Goal: Task Accomplishment & Management: Manage account settings

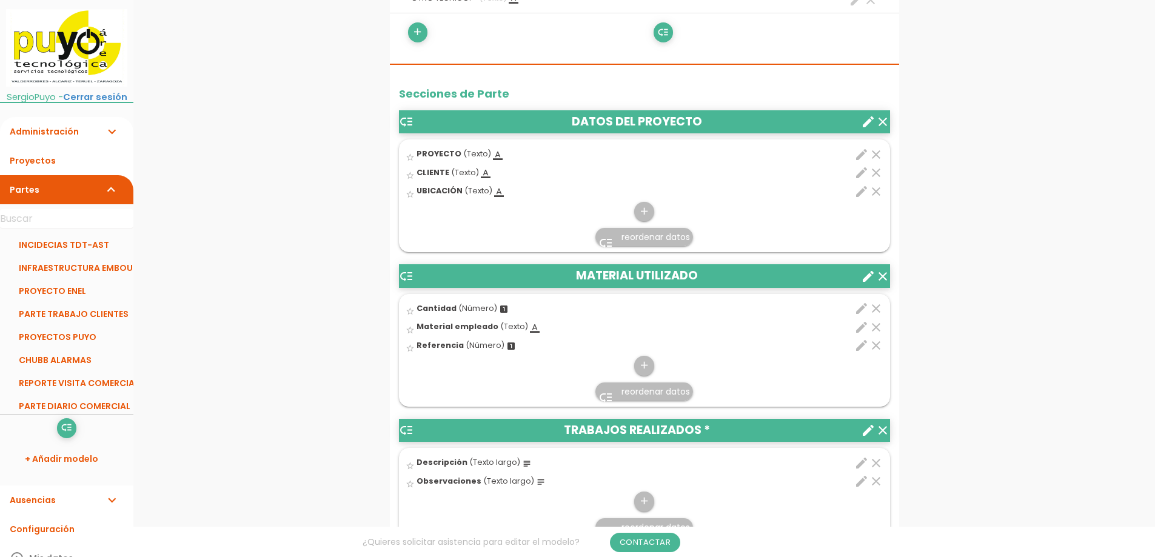
scroll to position [519, 0]
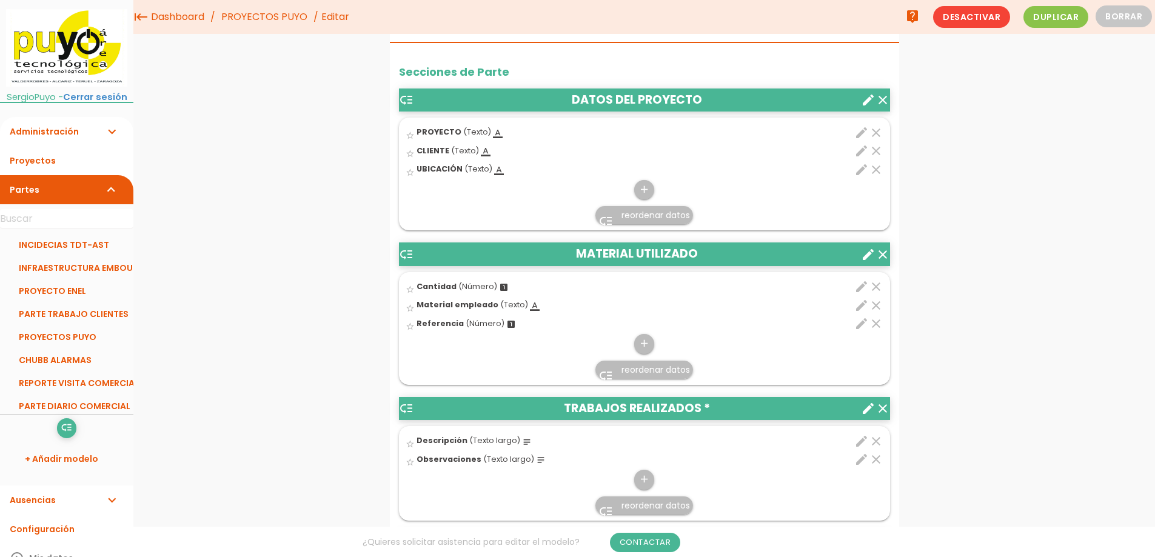
click at [864, 104] on icon "create" at bounding box center [868, 100] width 15 height 15
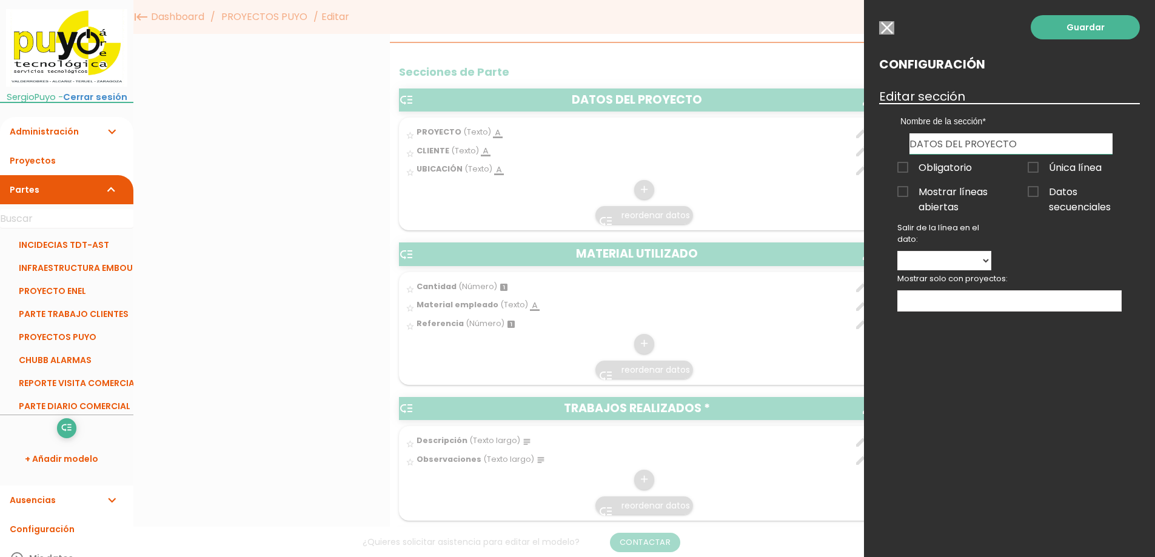
click at [811, 161] on div at bounding box center [577, 209] width 1155 height 697
click at [701, 184] on div at bounding box center [577, 209] width 1155 height 697
click at [888, 30] on input "button" at bounding box center [886, 27] width 15 height 13
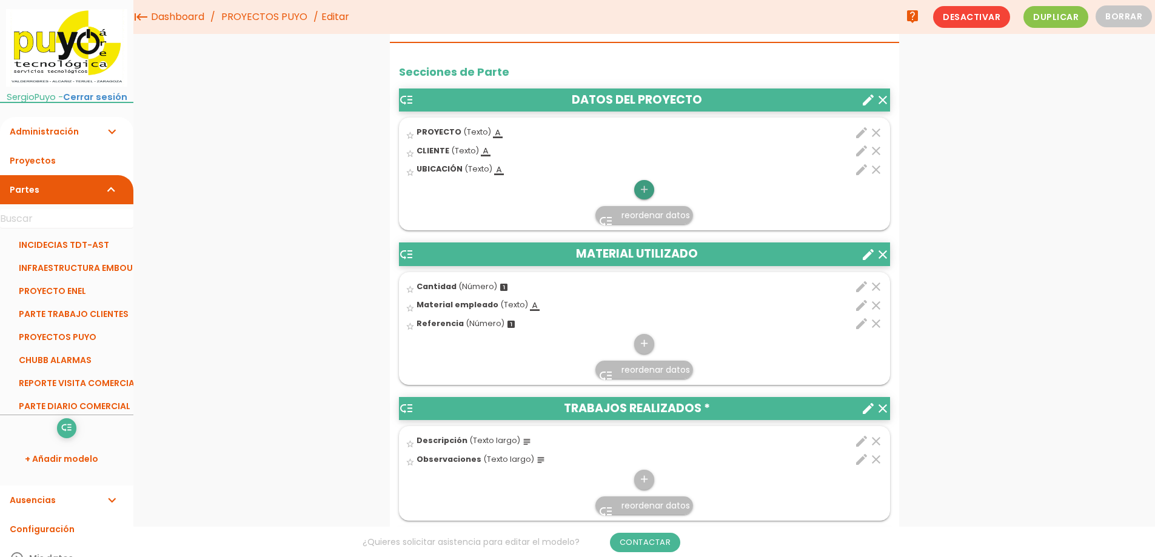
click at [642, 191] on icon "add" at bounding box center [644, 189] width 12 height 19
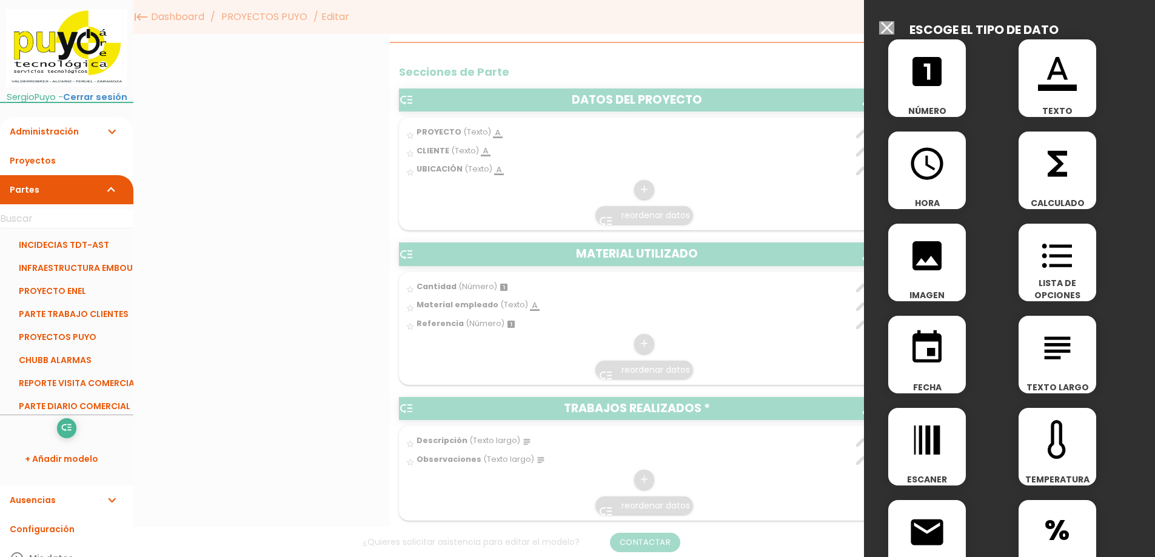
click at [929, 345] on icon "event" at bounding box center [927, 348] width 39 height 39
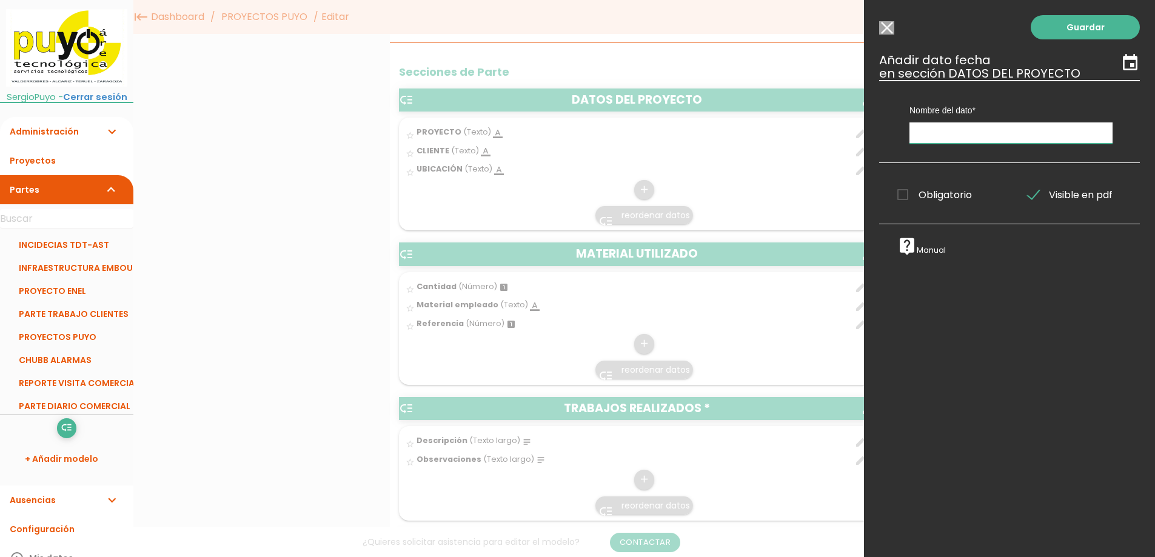
click at [927, 137] on input "text" at bounding box center [1010, 132] width 203 height 21
type input "f"
type input "FECHA"
click at [1068, 27] on link "Guardar" at bounding box center [1085, 27] width 109 height 24
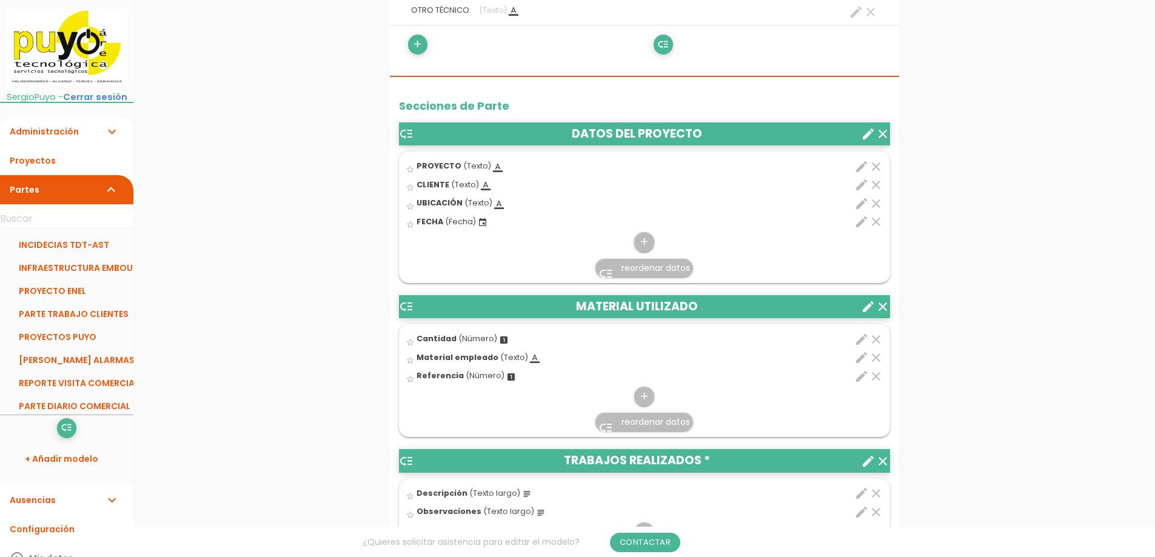
click at [407, 132] on icon "low_priority" at bounding box center [406, 134] width 15 height 15
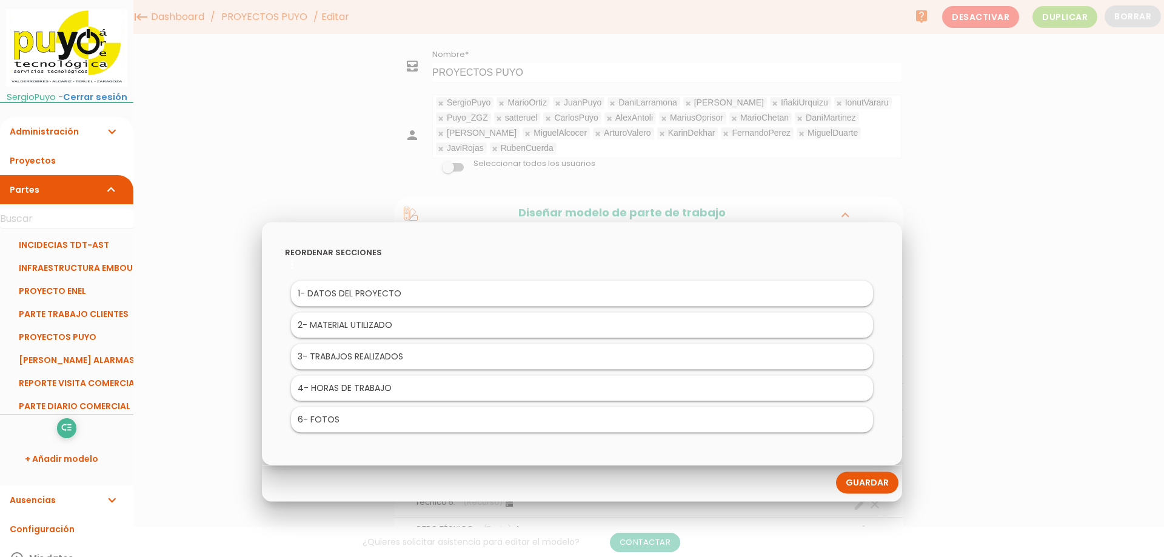
click at [1012, 349] on div at bounding box center [582, 209] width 1164 height 697
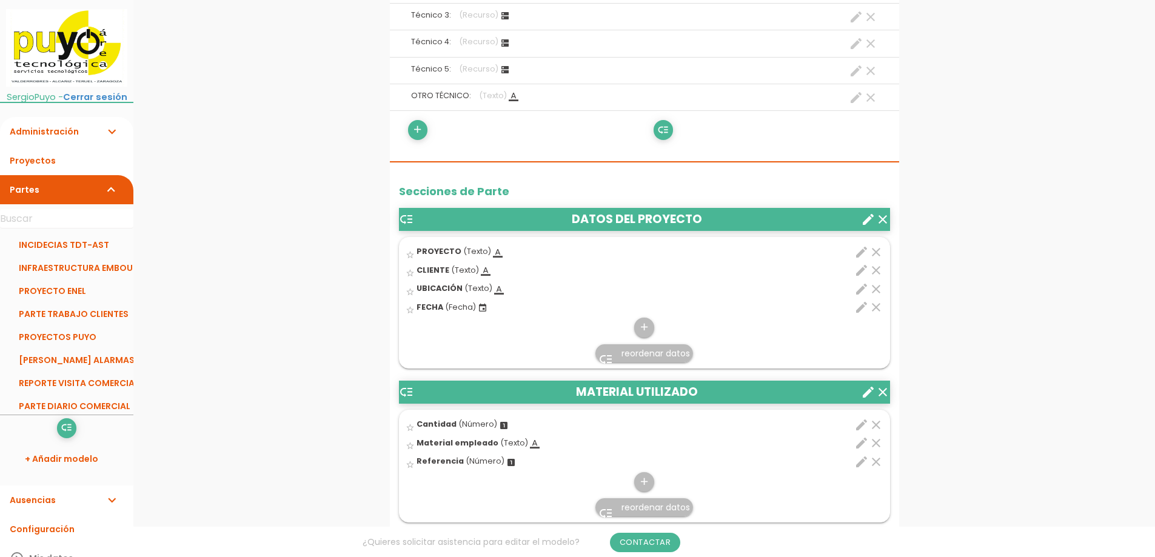
scroll to position [470, 0]
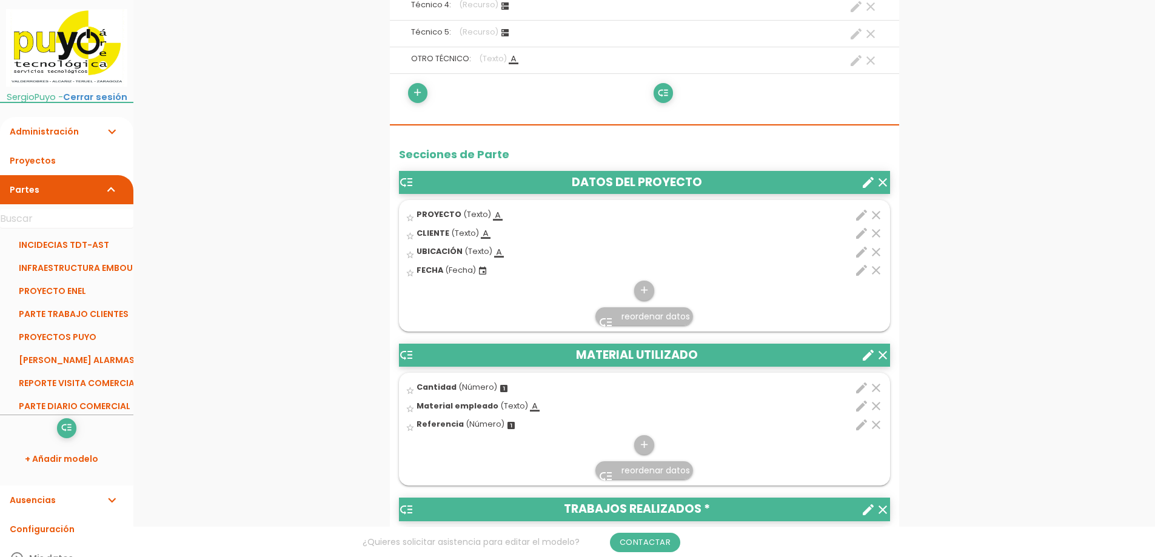
click at [642, 318] on span "reordenar datos" at bounding box center [655, 316] width 69 height 12
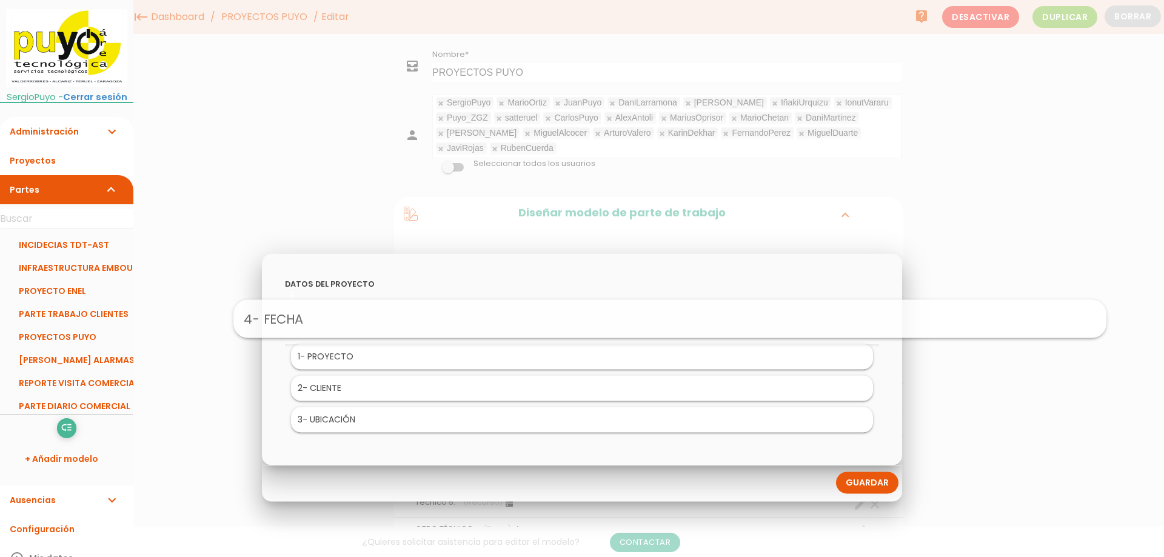
drag, startPoint x: 343, startPoint y: 420, endPoint x: 431, endPoint y: 319, distance: 134.5
click at [615, 324] on li "4 - FECHA" at bounding box center [582, 324] width 582 height 25
click at [972, 434] on div at bounding box center [582, 209] width 1164 height 697
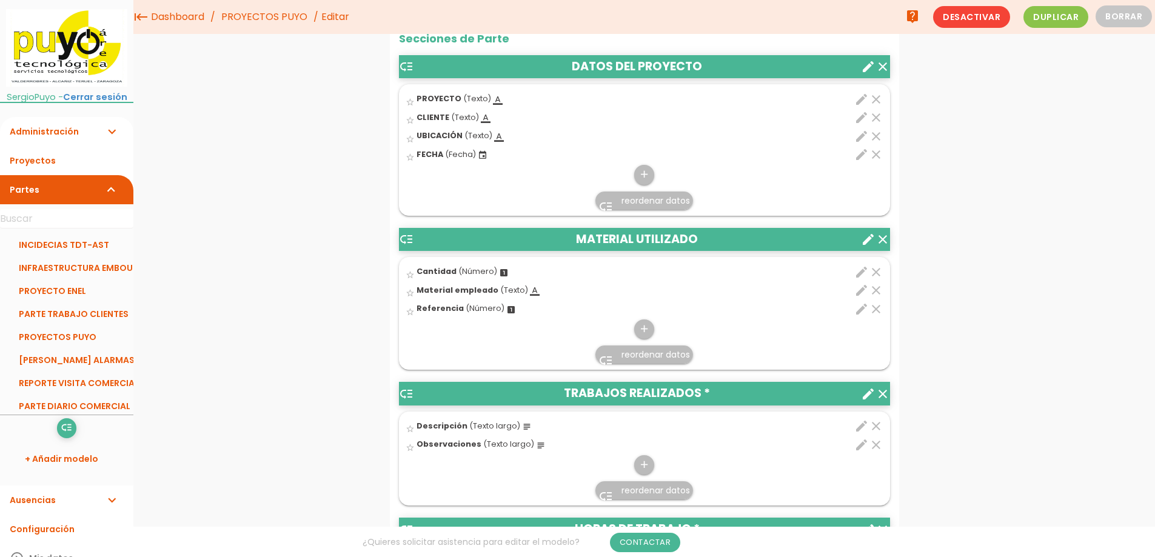
scroll to position [547, 0]
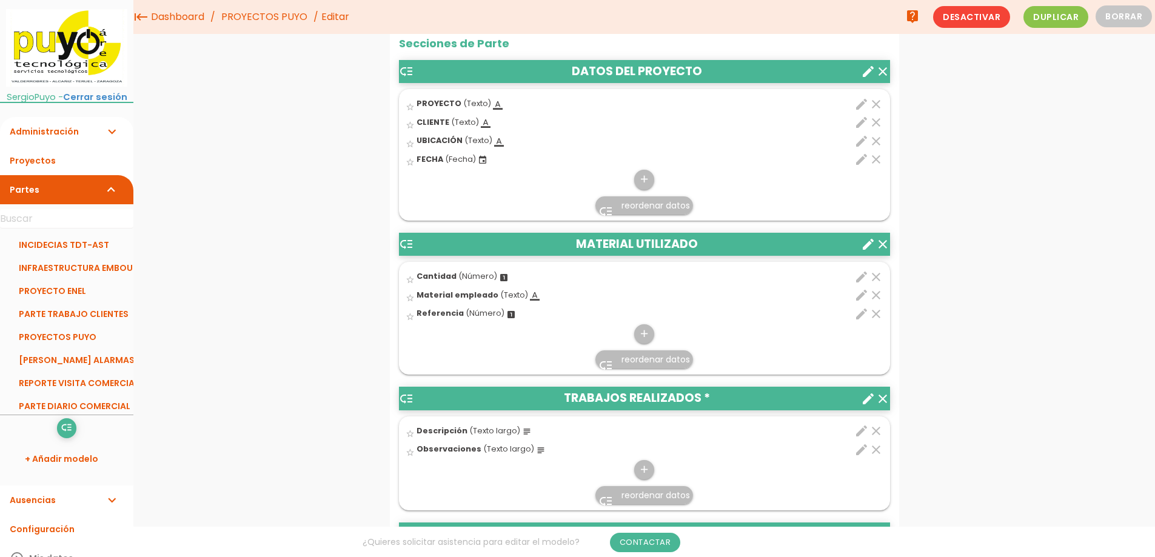
click at [876, 159] on icon "clear" at bounding box center [876, 159] width 15 height 15
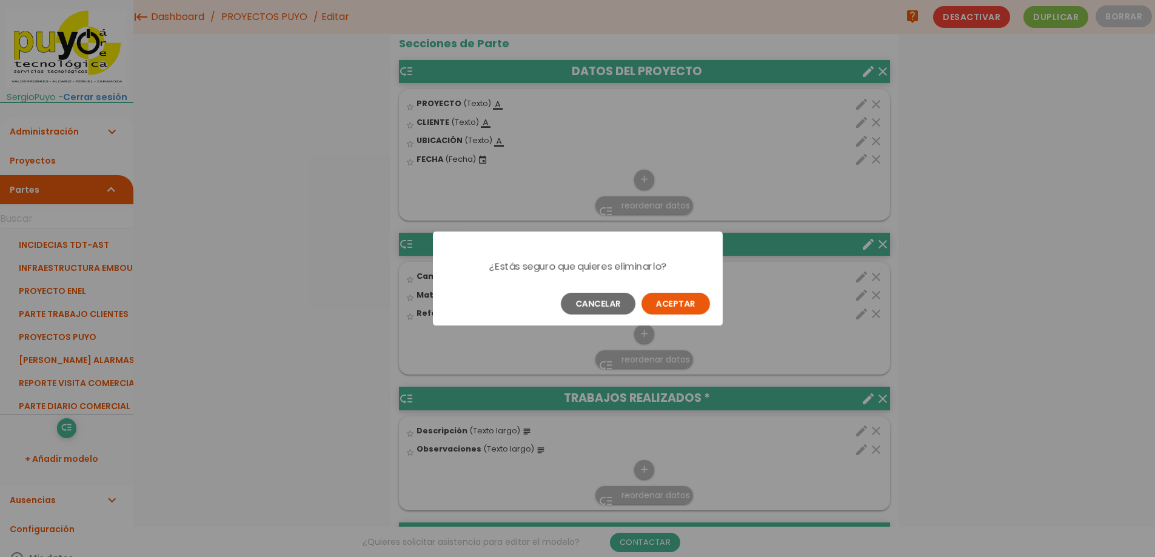
scroll to position [0, 0]
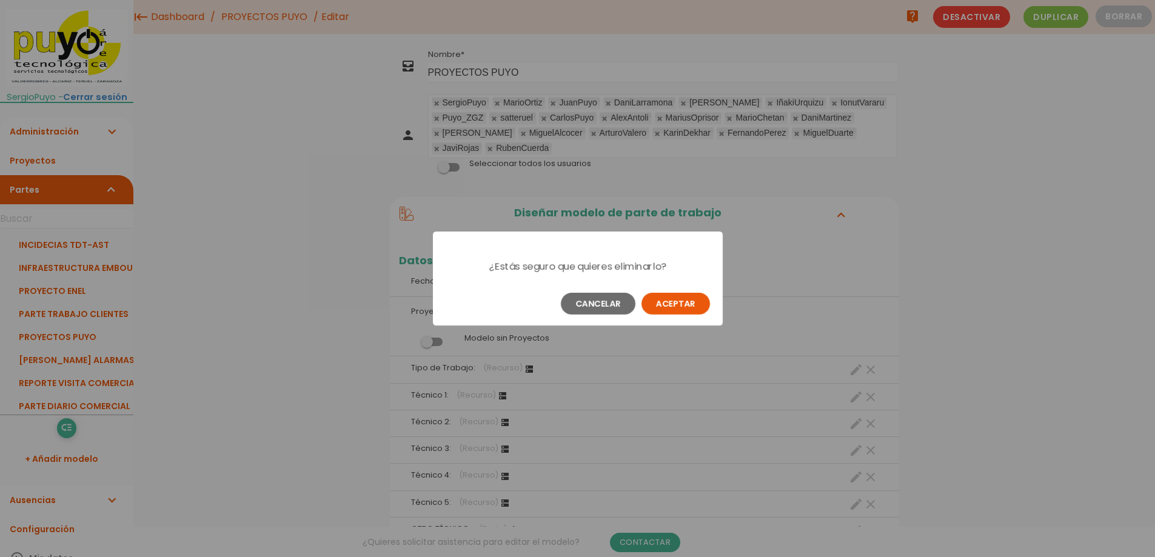
click at [687, 307] on button "Aceptar" at bounding box center [675, 304] width 69 height 22
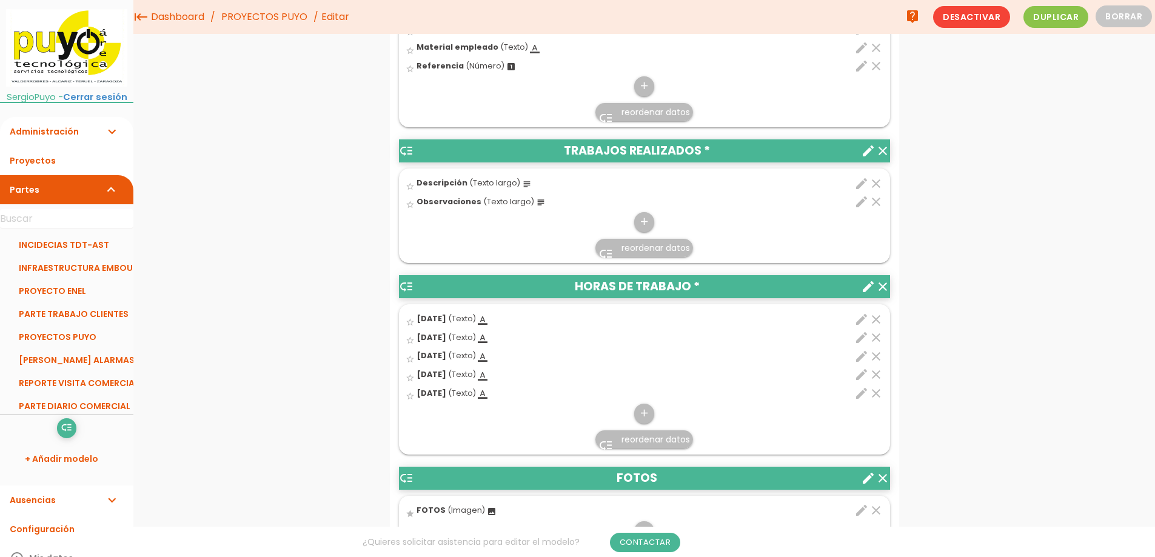
scroll to position [774, 0]
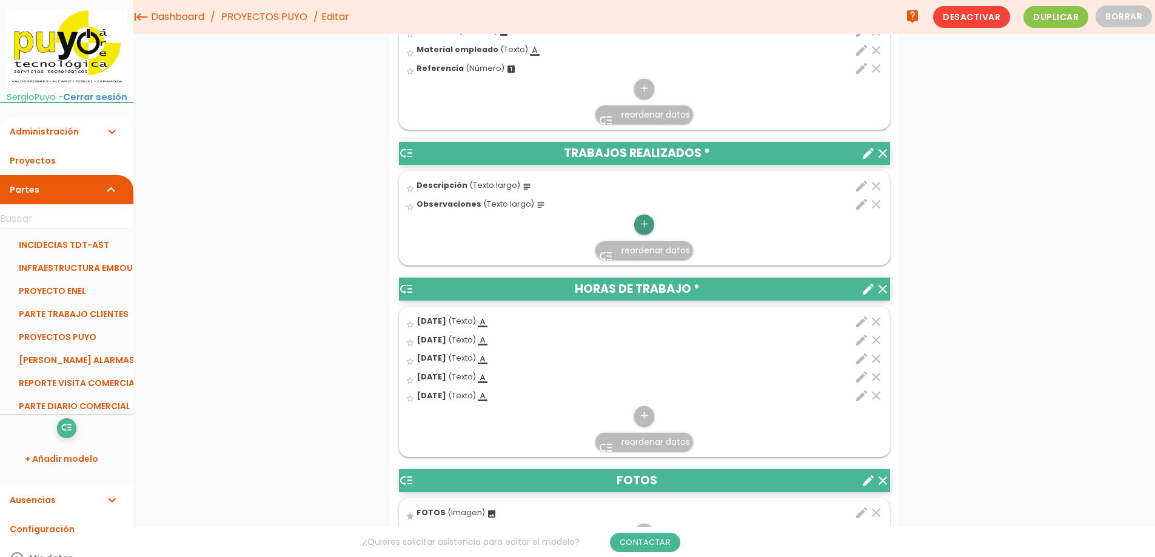
click at [645, 227] on icon "add" at bounding box center [644, 224] width 12 height 19
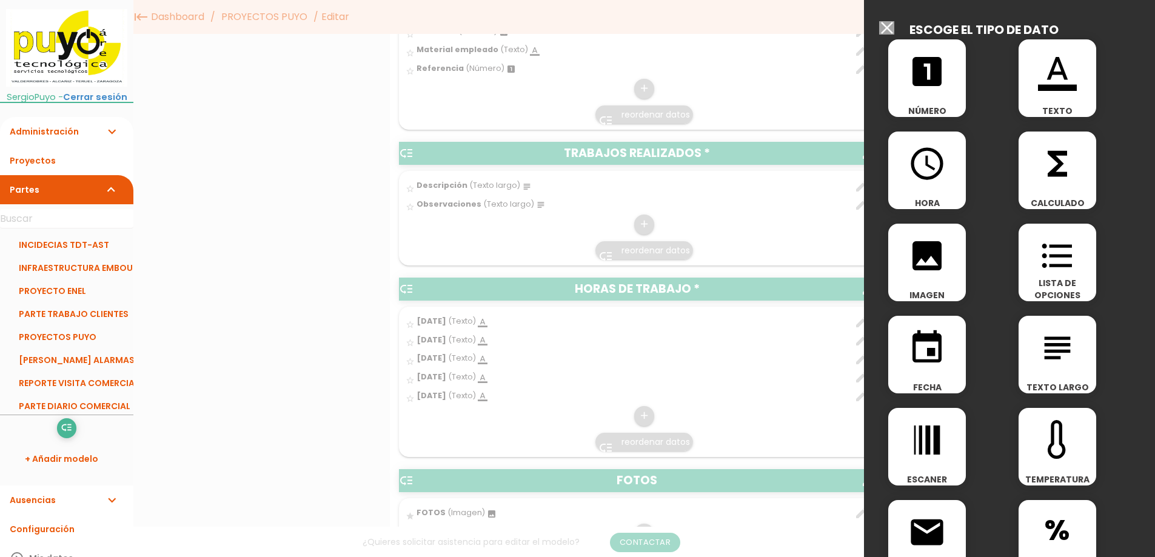
click at [935, 367] on icon "event" at bounding box center [927, 348] width 39 height 39
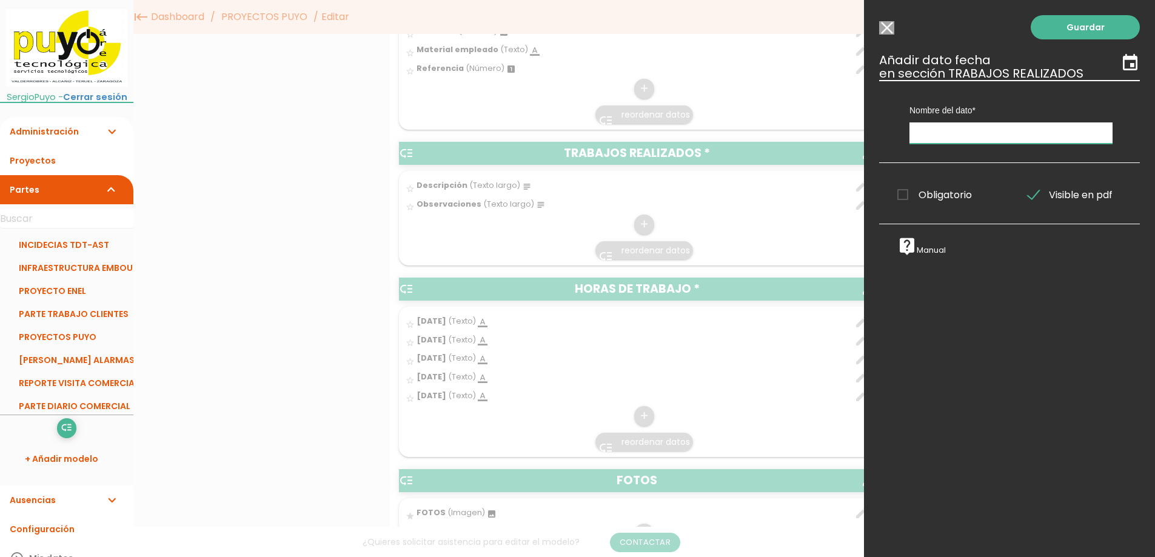
click at [943, 132] on input "text" at bounding box center [1010, 132] width 203 height 21
type input "FECHA"
click at [1044, 26] on link "Guardar" at bounding box center [1085, 27] width 109 height 24
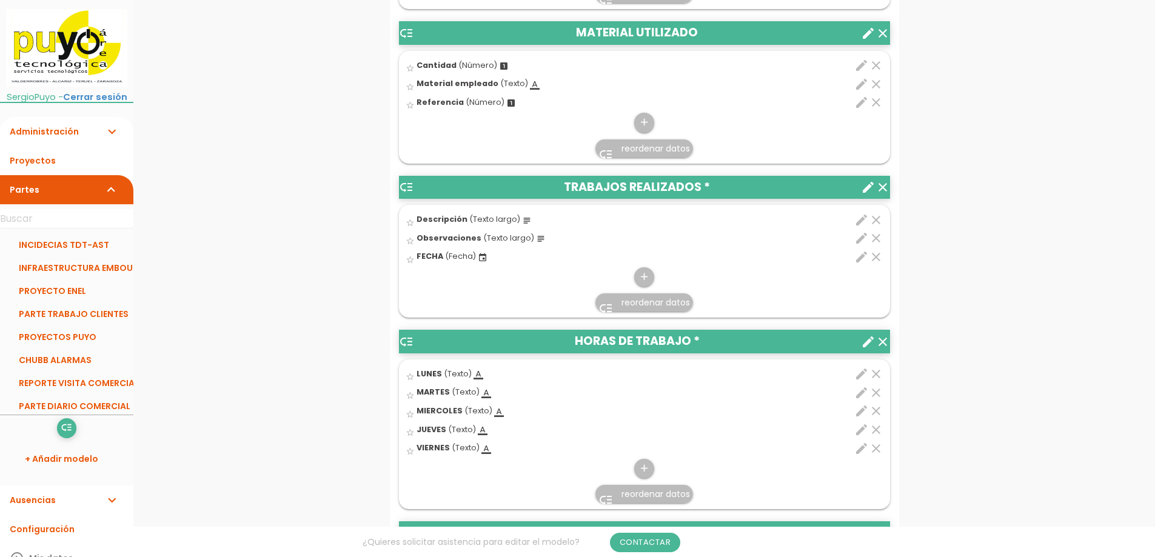
click at [644, 307] on span "reordenar datos" at bounding box center [655, 302] width 69 height 12
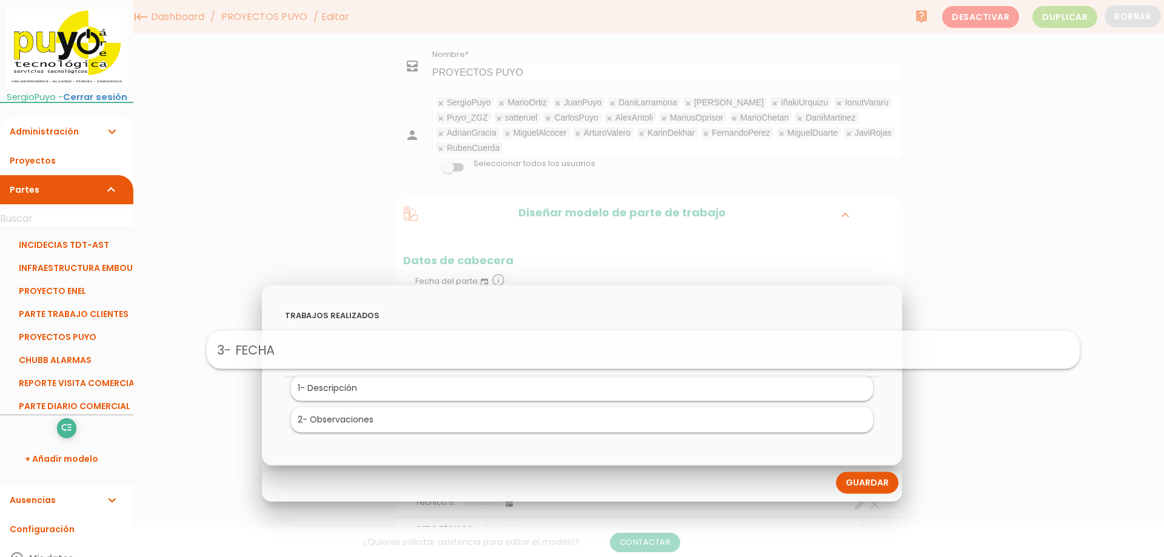
drag, startPoint x: 322, startPoint y: 425, endPoint x: 383, endPoint y: 355, distance: 93.2
click at [1008, 369] on div at bounding box center [582, 209] width 1164 height 697
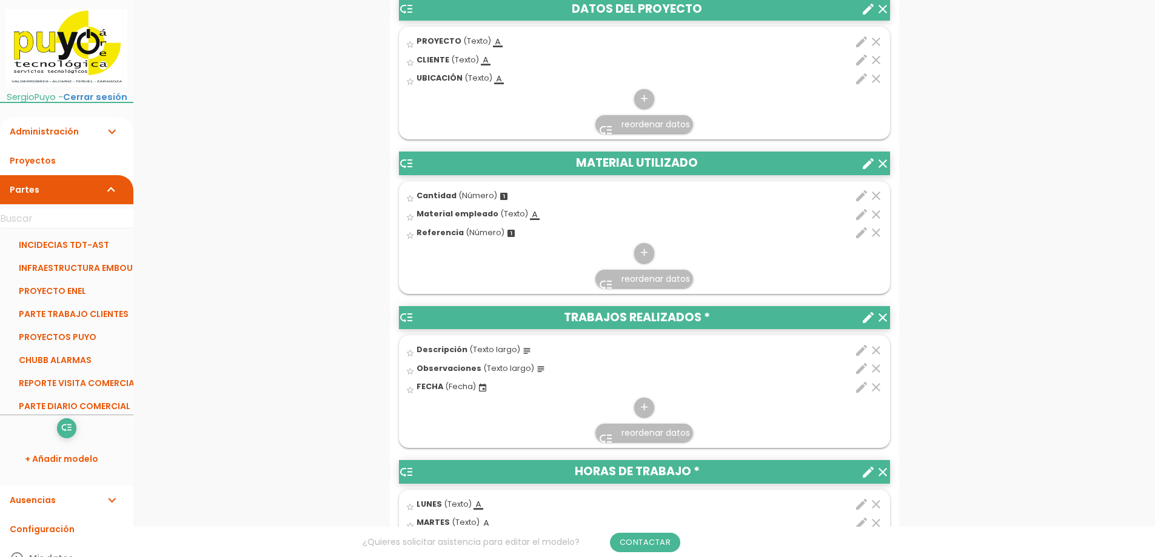
scroll to position [664, 0]
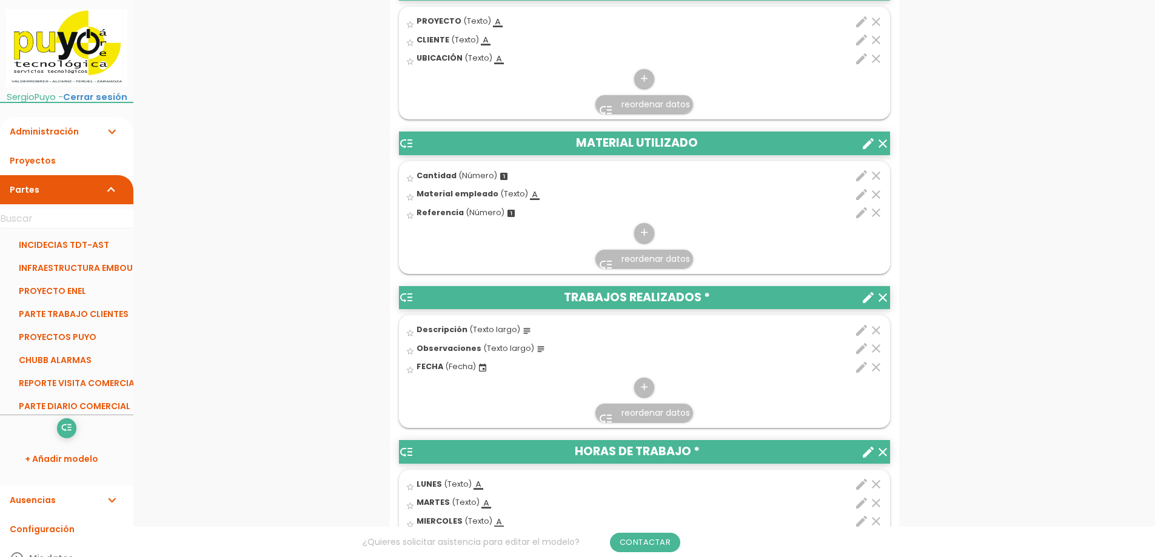
click at [860, 369] on icon "edit" at bounding box center [861, 367] width 15 height 15
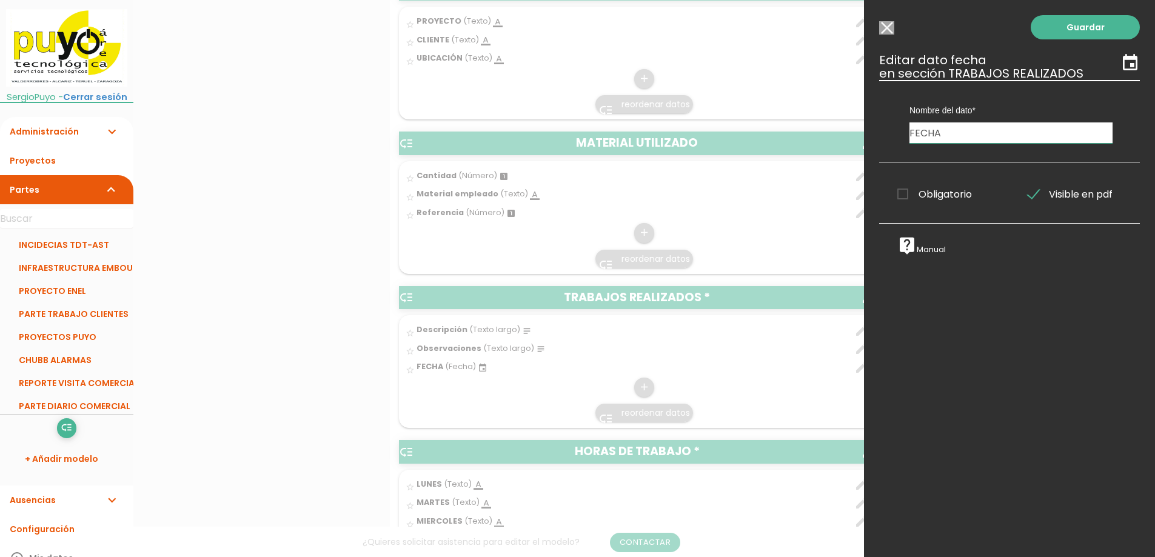
drag, startPoint x: 957, startPoint y: 129, endPoint x: 867, endPoint y: 135, distance: 89.9
click at [867, 134] on div "Guardar ESCOGE EL TIPO DE DATO looks_one NÚMERO format_color_text TEXTO access_…" at bounding box center [1009, 278] width 291 height 557
type input "f"
type input "Fecha"
click at [1054, 25] on link "Guardar" at bounding box center [1085, 27] width 109 height 24
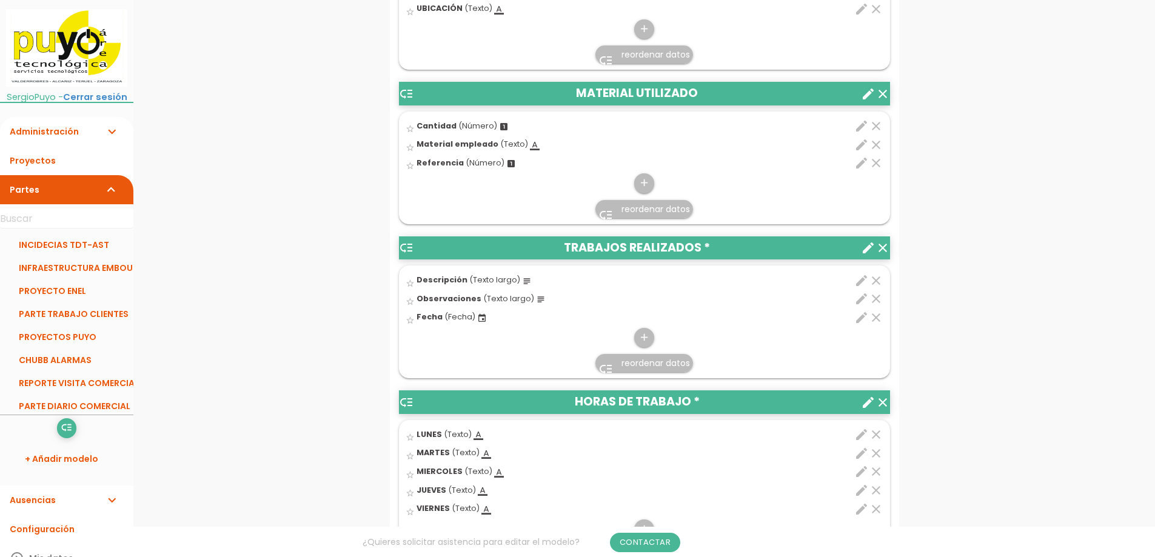
scroll to position [726, 0]
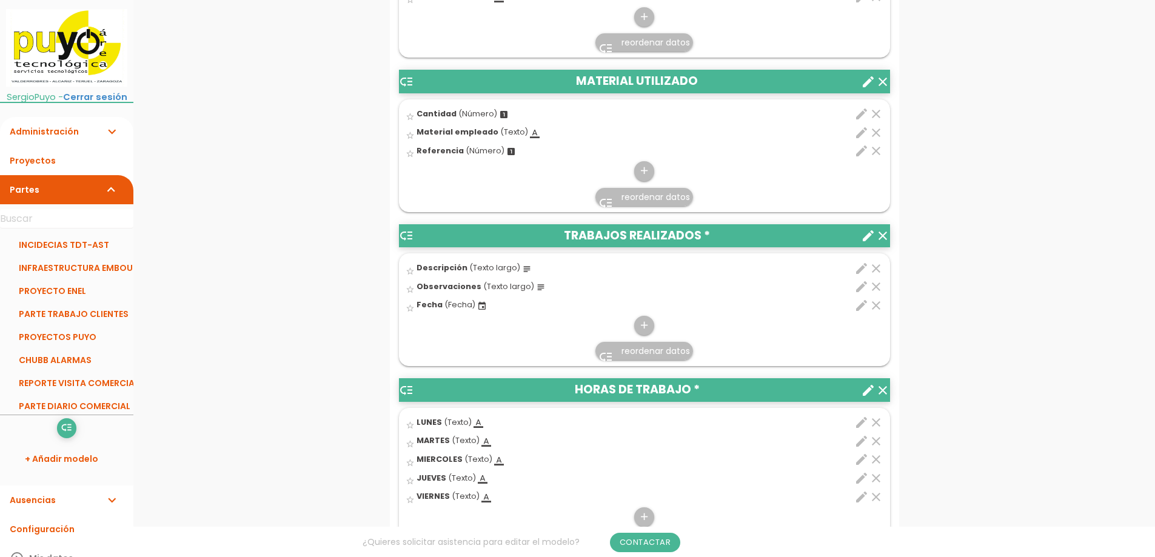
click at [624, 346] on span "reordenar datos" at bounding box center [655, 351] width 69 height 12
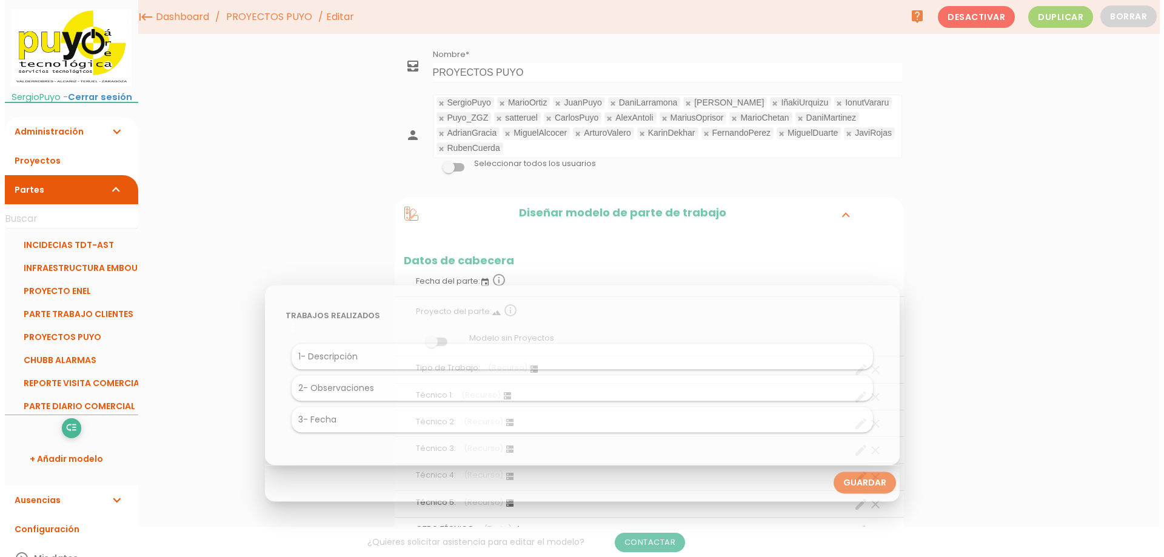
scroll to position [0, 0]
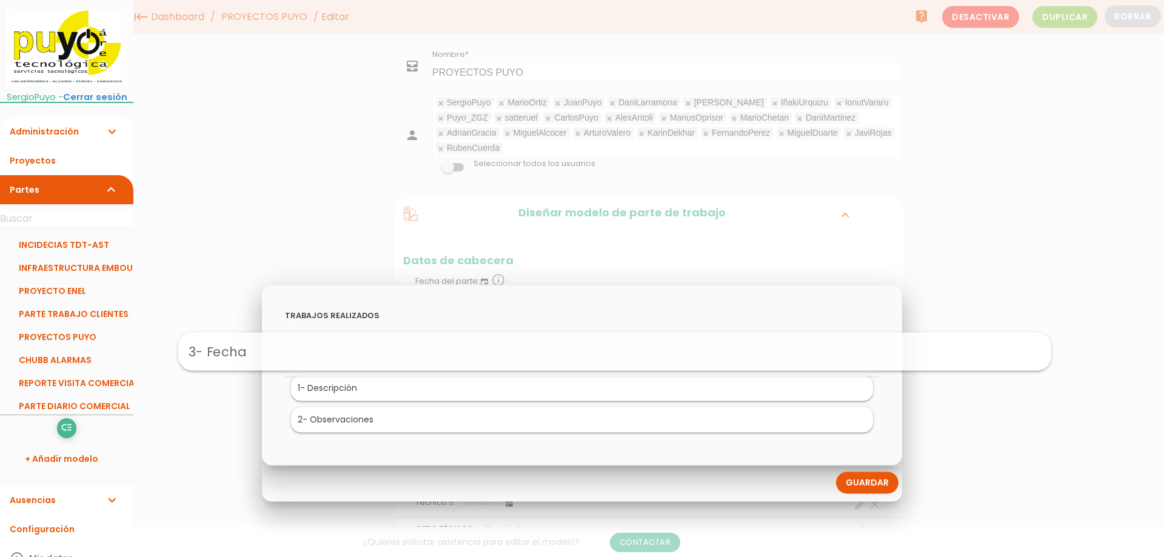
drag, startPoint x: 393, startPoint y: 423, endPoint x: 470, endPoint y: 354, distance: 103.0
click at [866, 478] on link "Guardar" at bounding box center [867, 483] width 62 height 22
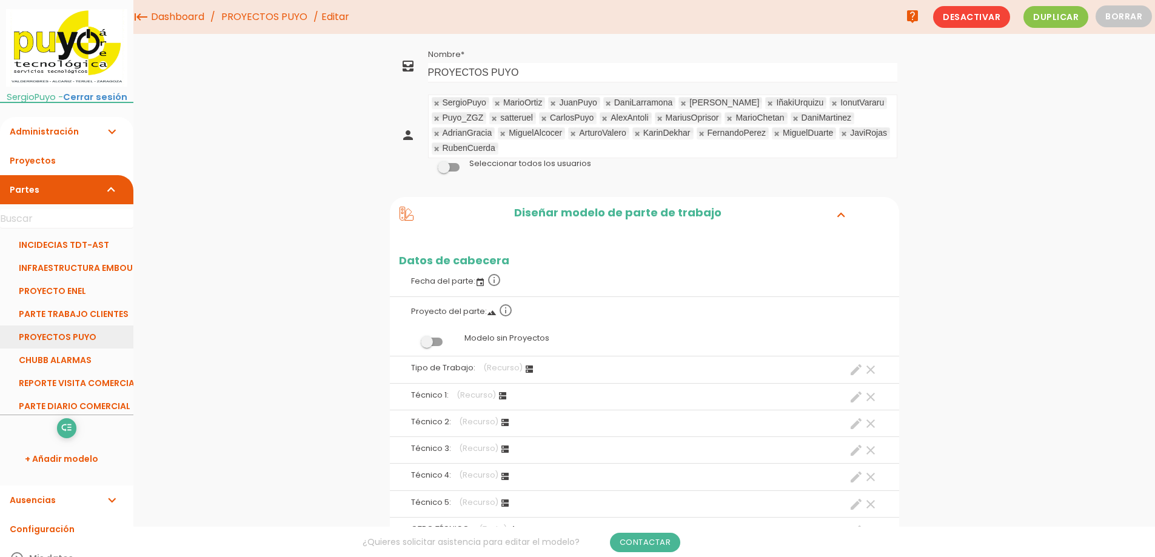
click at [80, 341] on link "PROYECTOS PUYO" at bounding box center [66, 337] width 133 height 23
